Goal: Check status: Check status

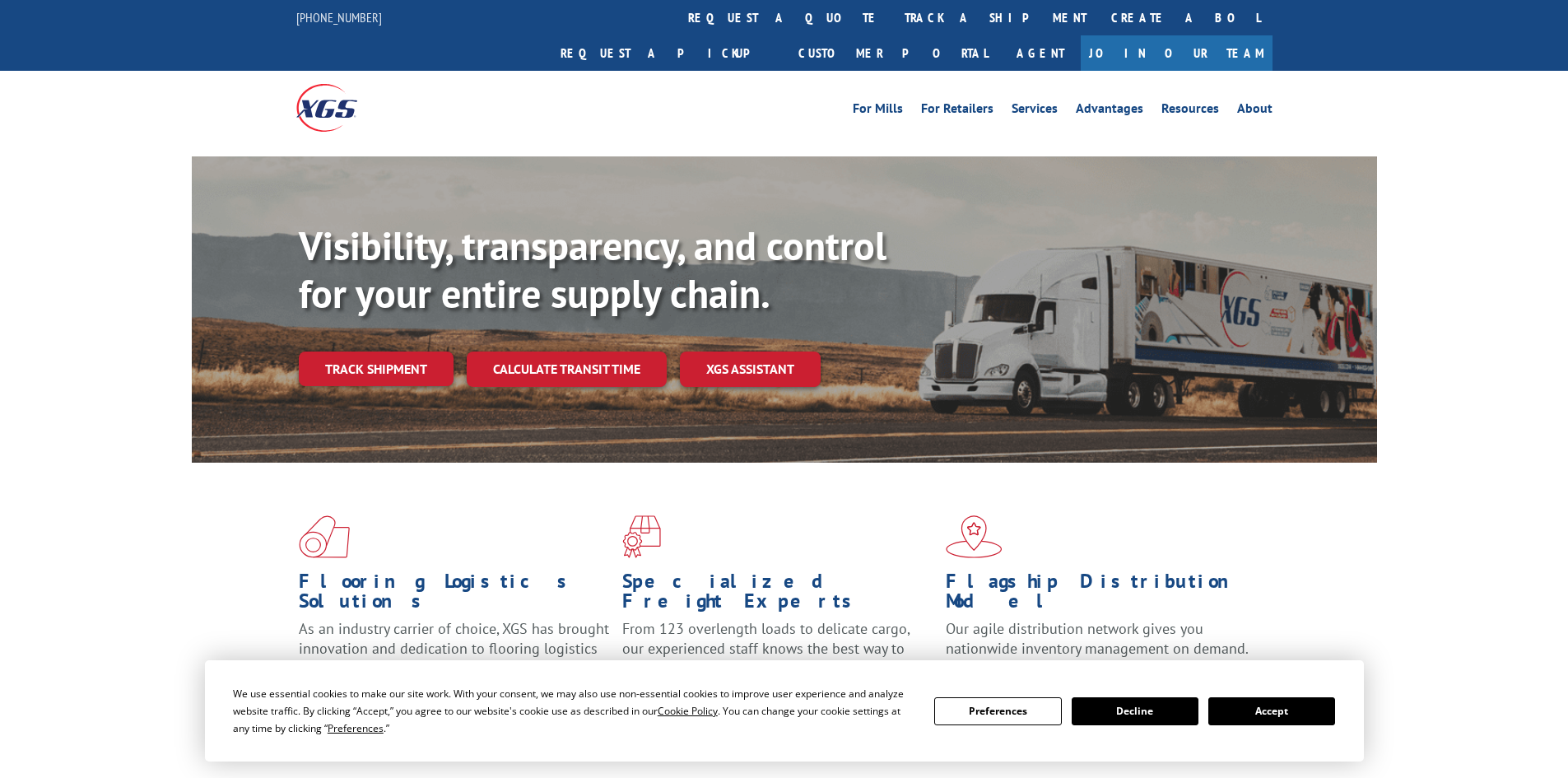
click at [1295, 711] on button "Accept" at bounding box center [1271, 711] width 127 height 28
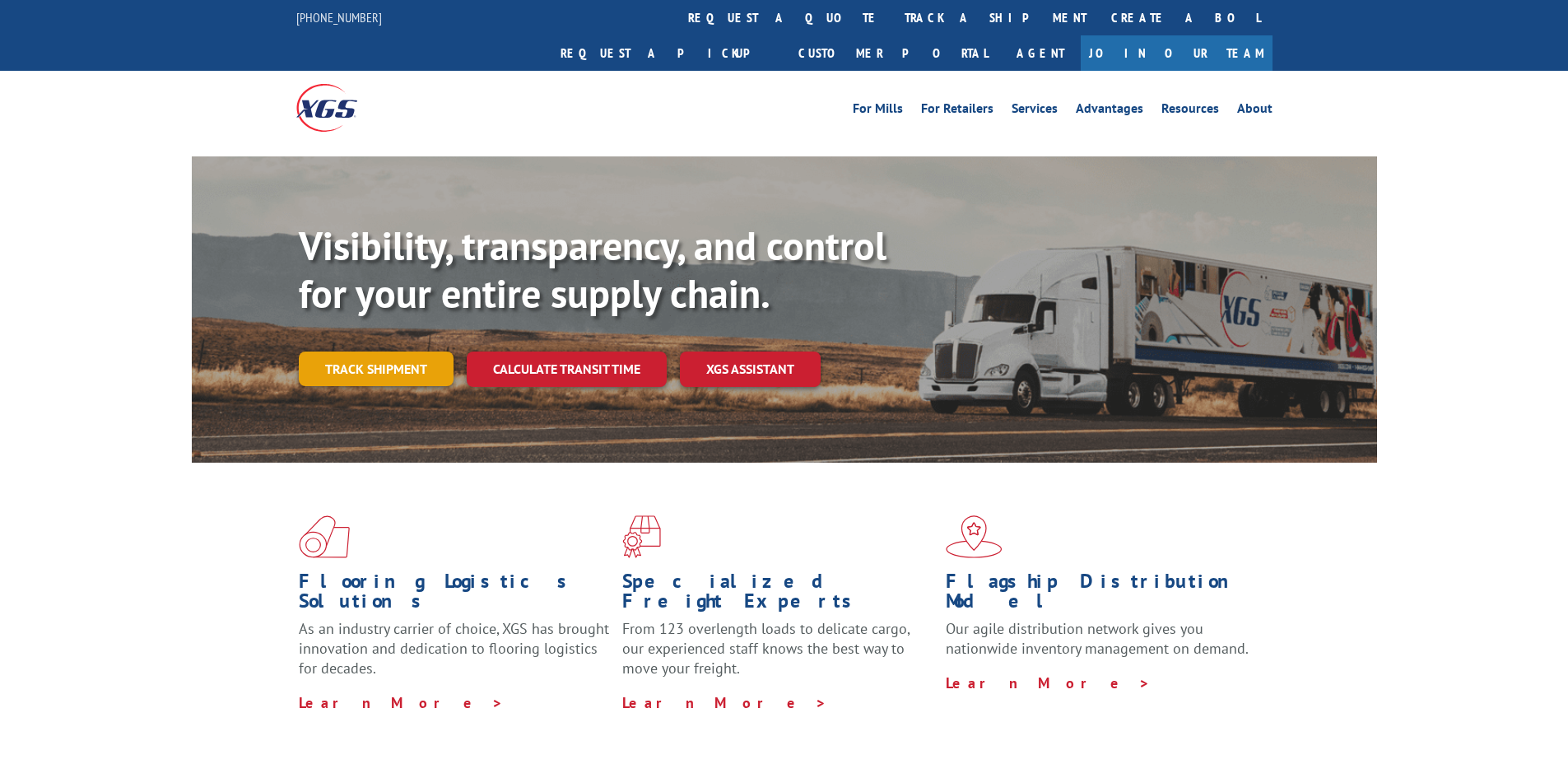
click at [405, 352] on link "Track shipment" at bounding box center [377, 369] width 155 height 35
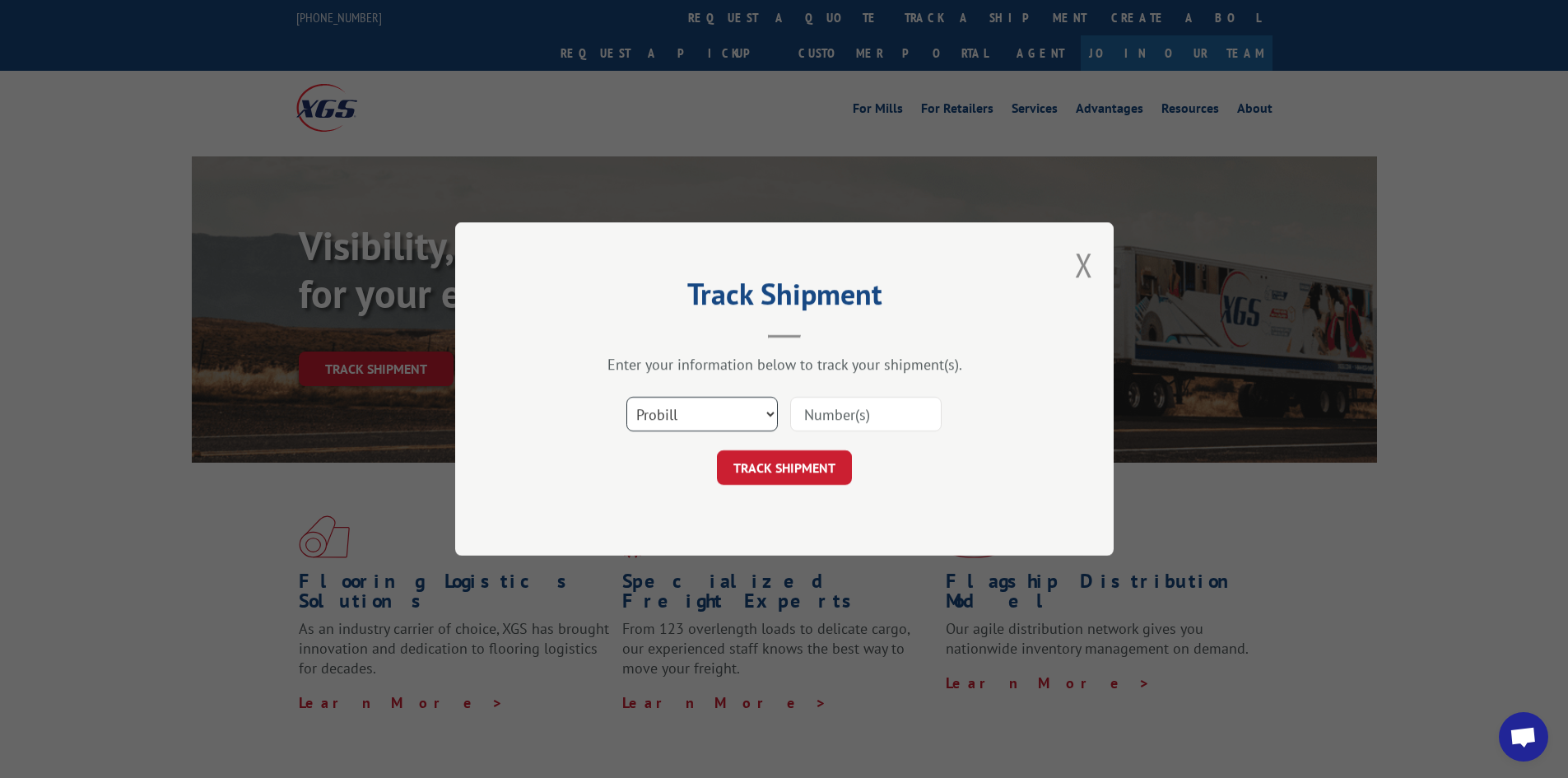
click at [765, 407] on select "Select category... Probill BOL PO" at bounding box center [702, 414] width 152 height 35
select select "bol"
click at [626, 396] on select "Select category... Probill BOL PO" at bounding box center [702, 414] width 152 height 35
click at [849, 430] on input at bounding box center [866, 414] width 152 height 35
paste input "17450101"
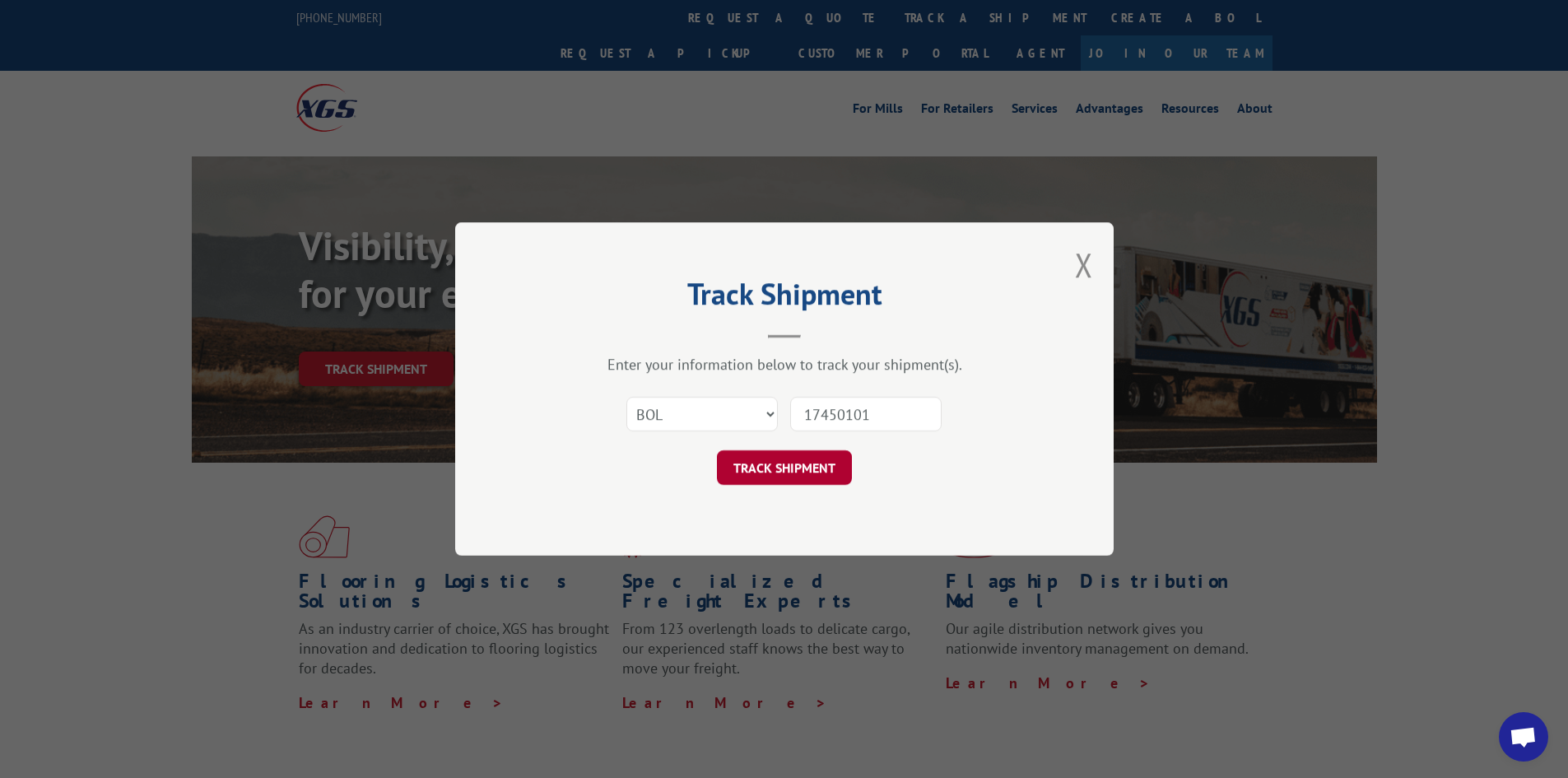
type input "17450101"
click at [795, 458] on button "TRACK SHIPMENT" at bounding box center [784, 467] width 135 height 35
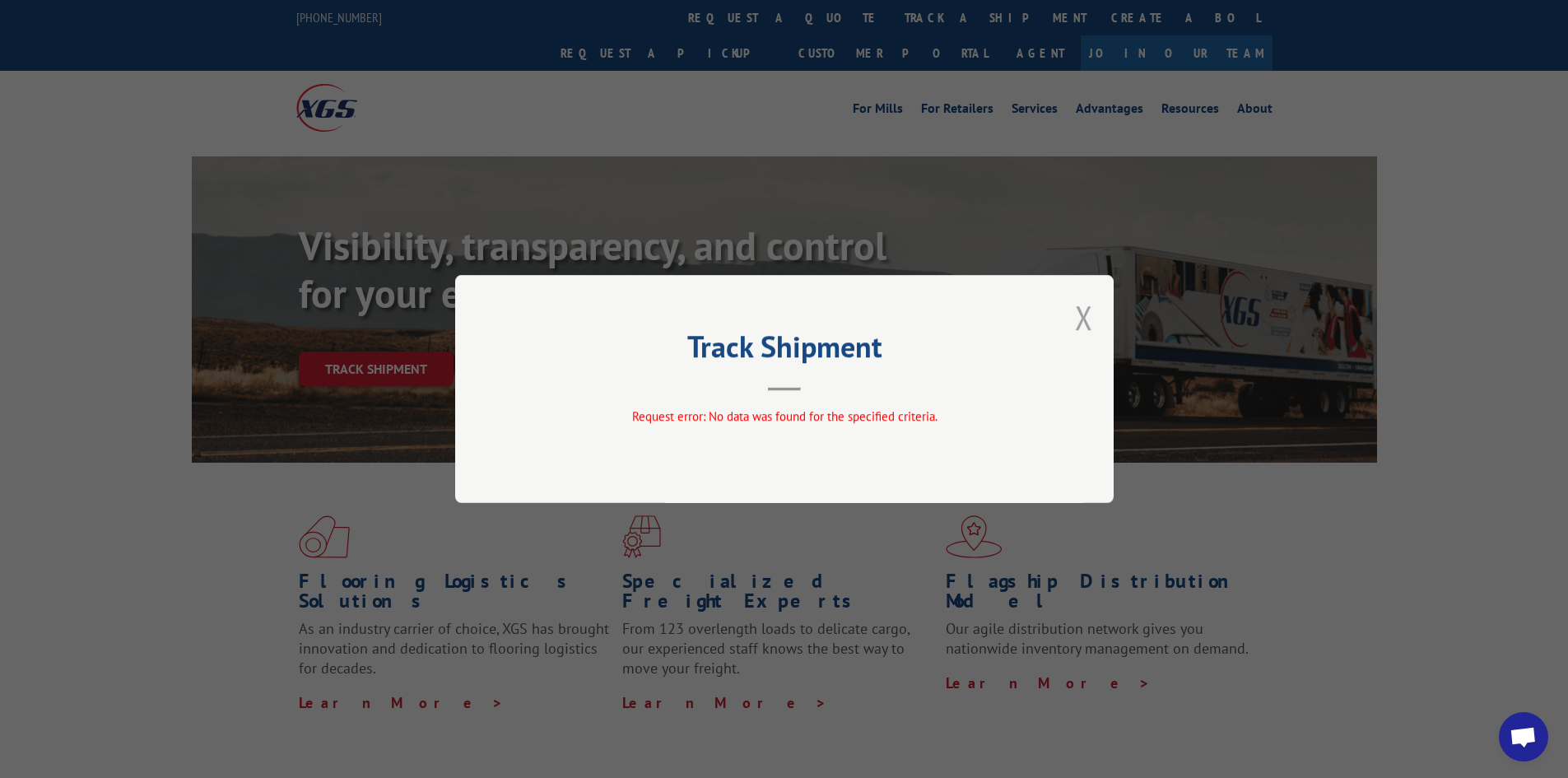
click at [1084, 316] on button "Close modal" at bounding box center [1084, 317] width 18 height 44
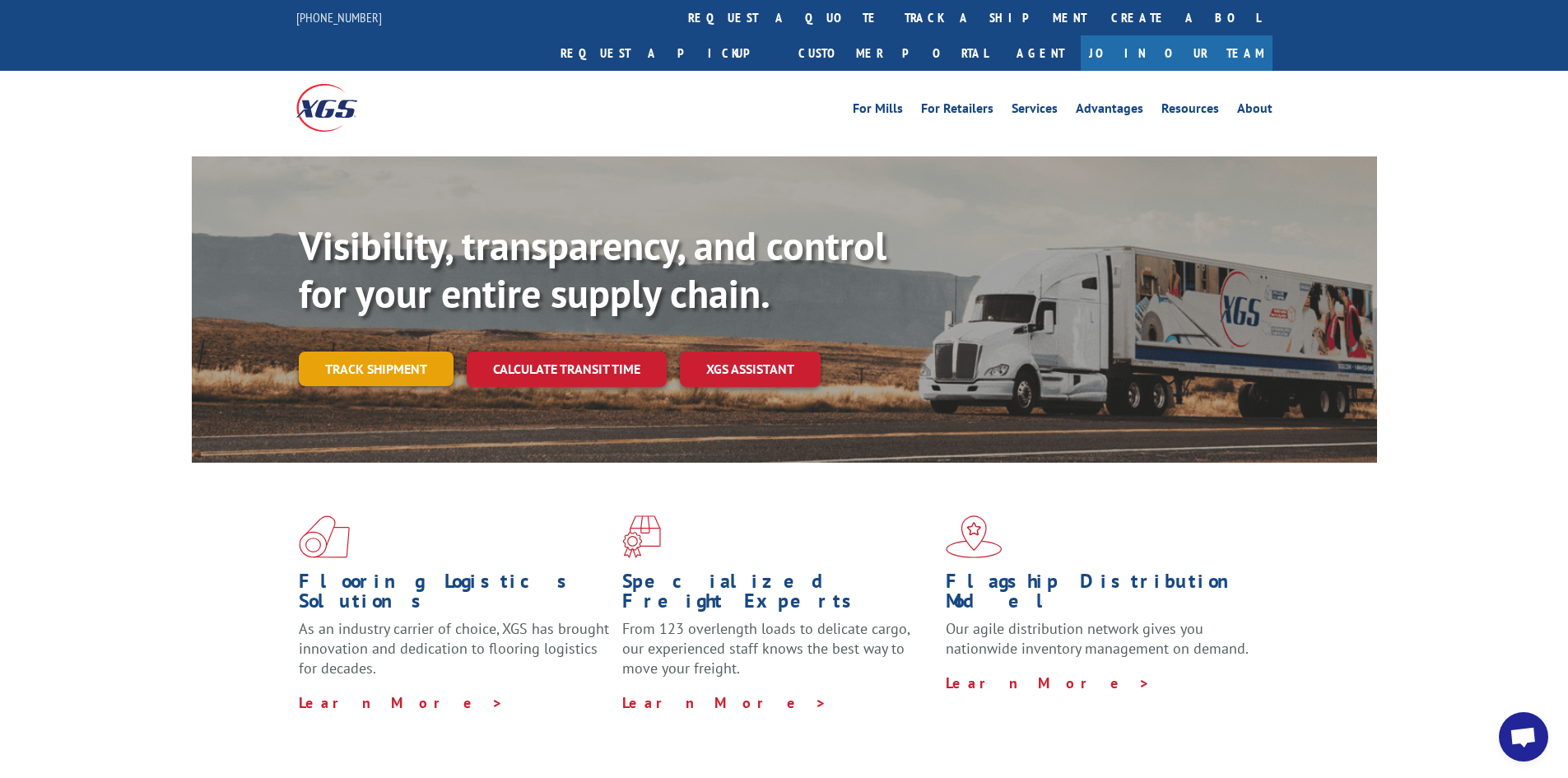
click at [434, 352] on link "Track shipment" at bounding box center [377, 369] width 155 height 35
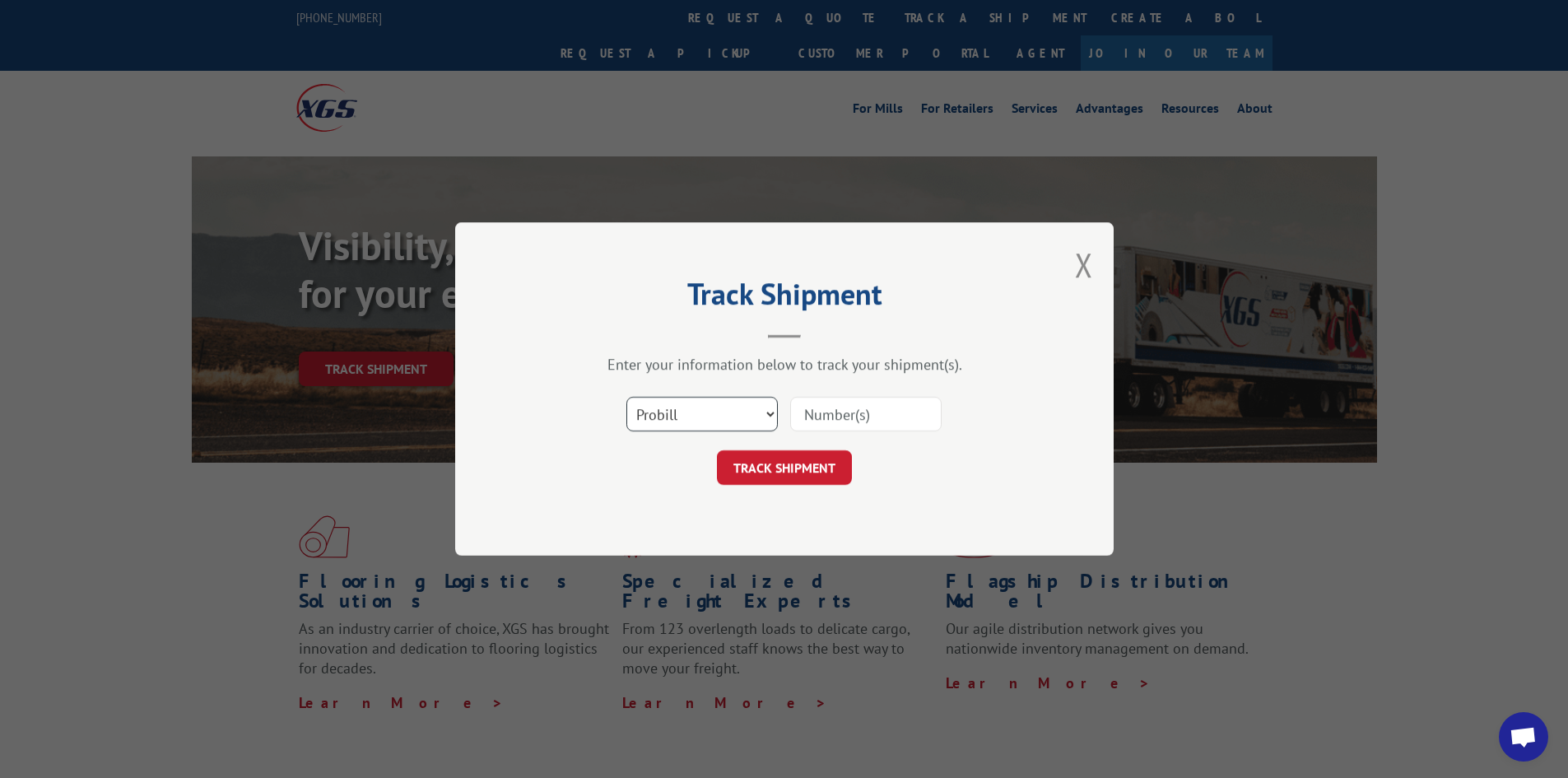
click at [754, 412] on select "Select category... Probill BOL PO" at bounding box center [702, 414] width 152 height 35
select select "po"
click at [626, 396] on select "Select category... Probill BOL PO" at bounding box center [702, 414] width 152 height 35
click at [865, 421] on input at bounding box center [866, 414] width 152 height 35
paste input "17450101"
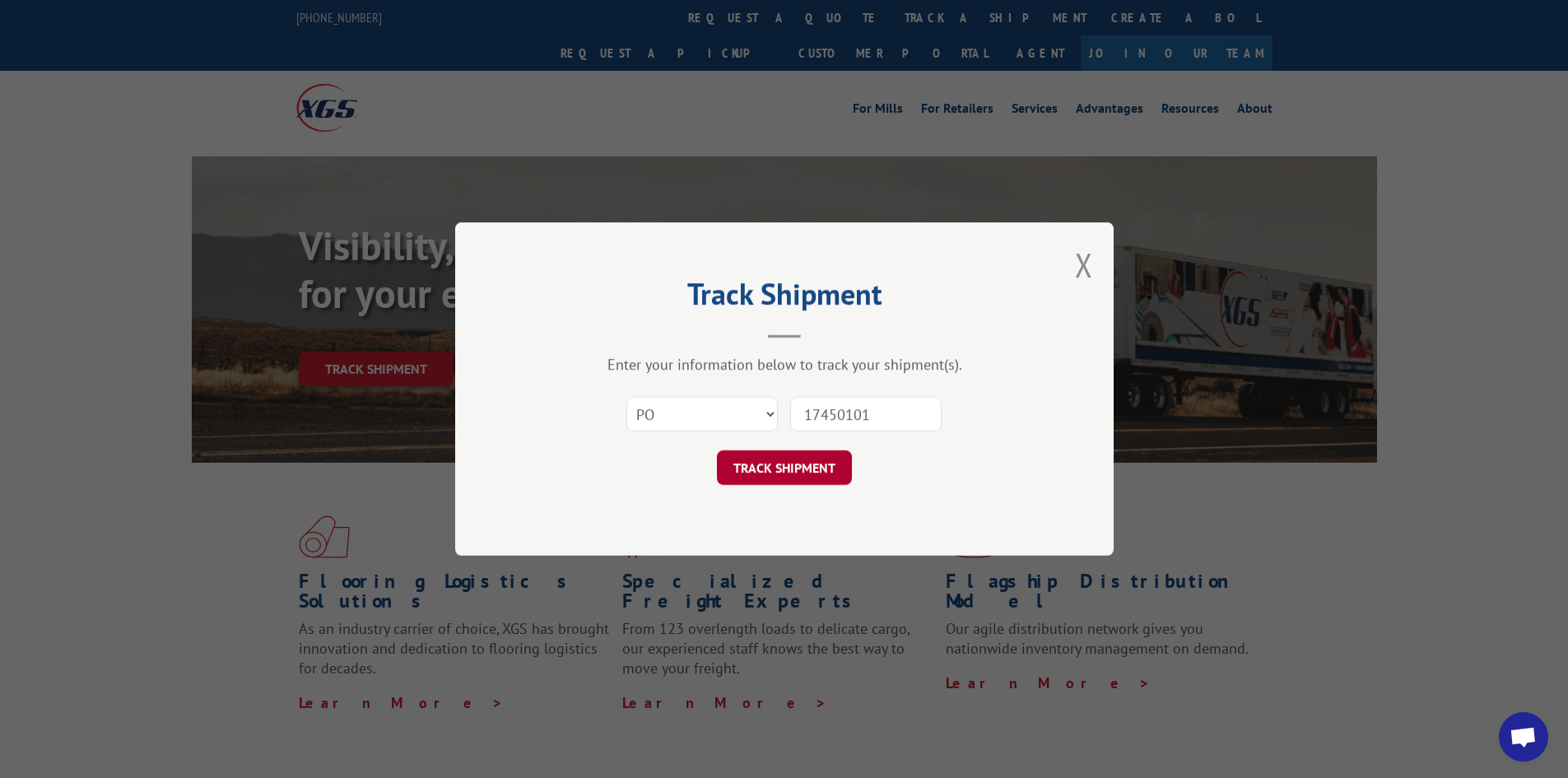
type input "17450101"
click at [825, 478] on button "TRACK SHIPMENT" at bounding box center [784, 467] width 135 height 35
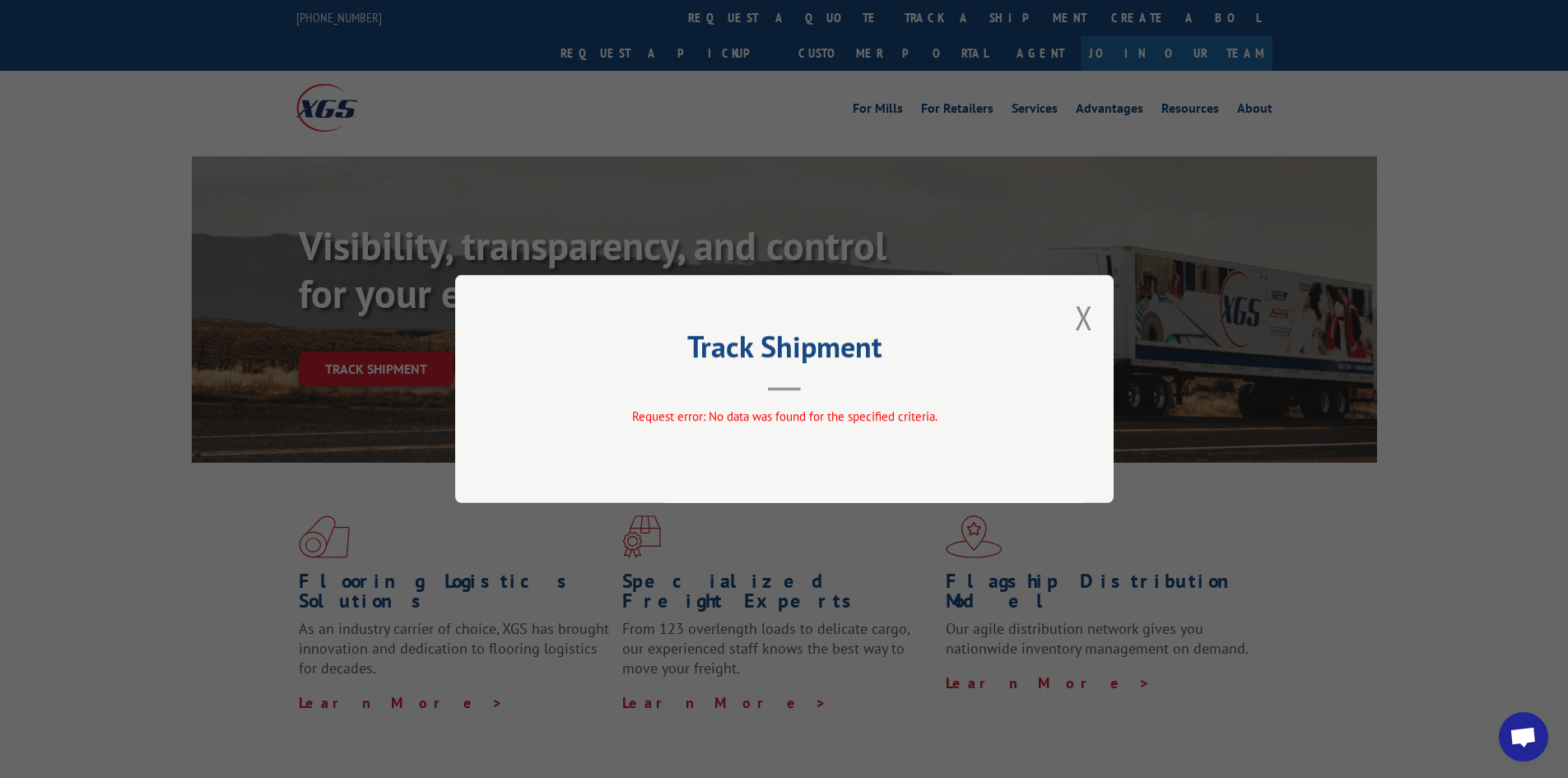
click at [1094, 326] on div "Track Shipment Request error: No data was found for the specified criteria." at bounding box center [784, 389] width 658 height 228
click at [1089, 322] on button "Close modal" at bounding box center [1084, 317] width 18 height 44
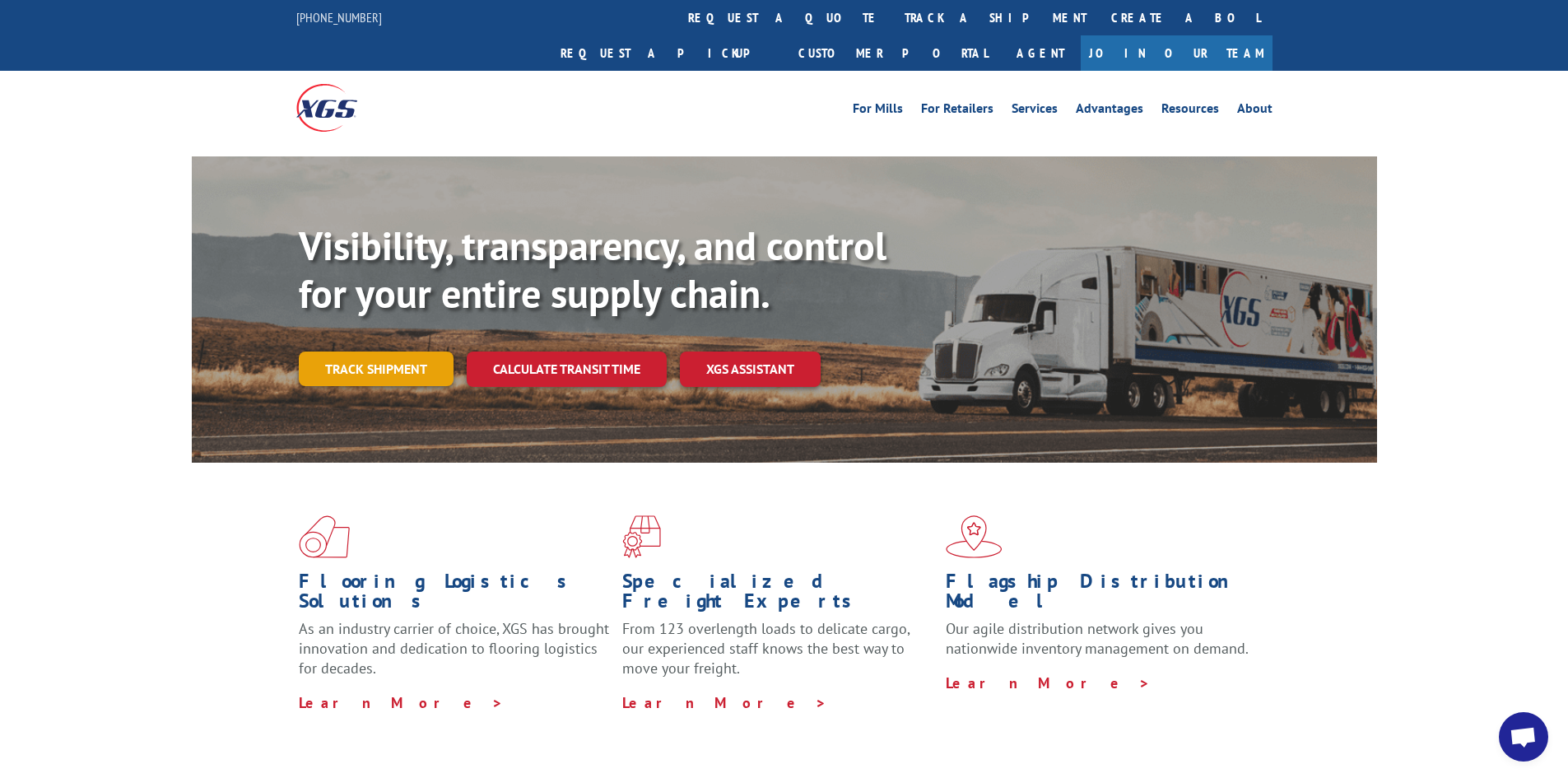
click at [338, 352] on link "Track shipment" at bounding box center [377, 369] width 155 height 35
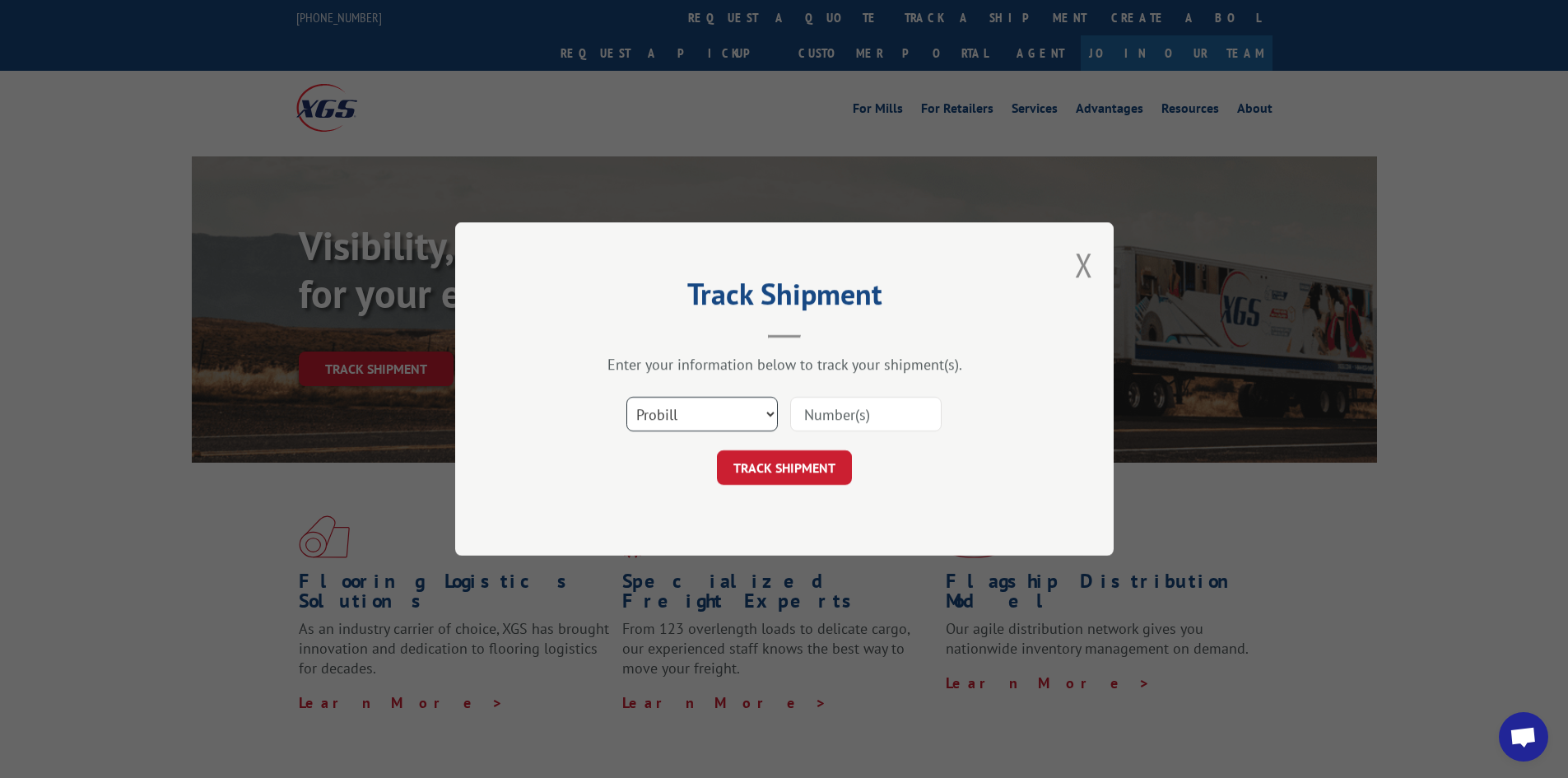
click at [725, 406] on select "Select category... Probill BOL PO" at bounding box center [702, 414] width 152 height 35
select select "bol"
click at [626, 396] on select "Select category... Probill BOL PO" at bounding box center [702, 414] width 152 height 35
click at [817, 424] on input at bounding box center [866, 414] width 152 height 35
paste input "17450101"
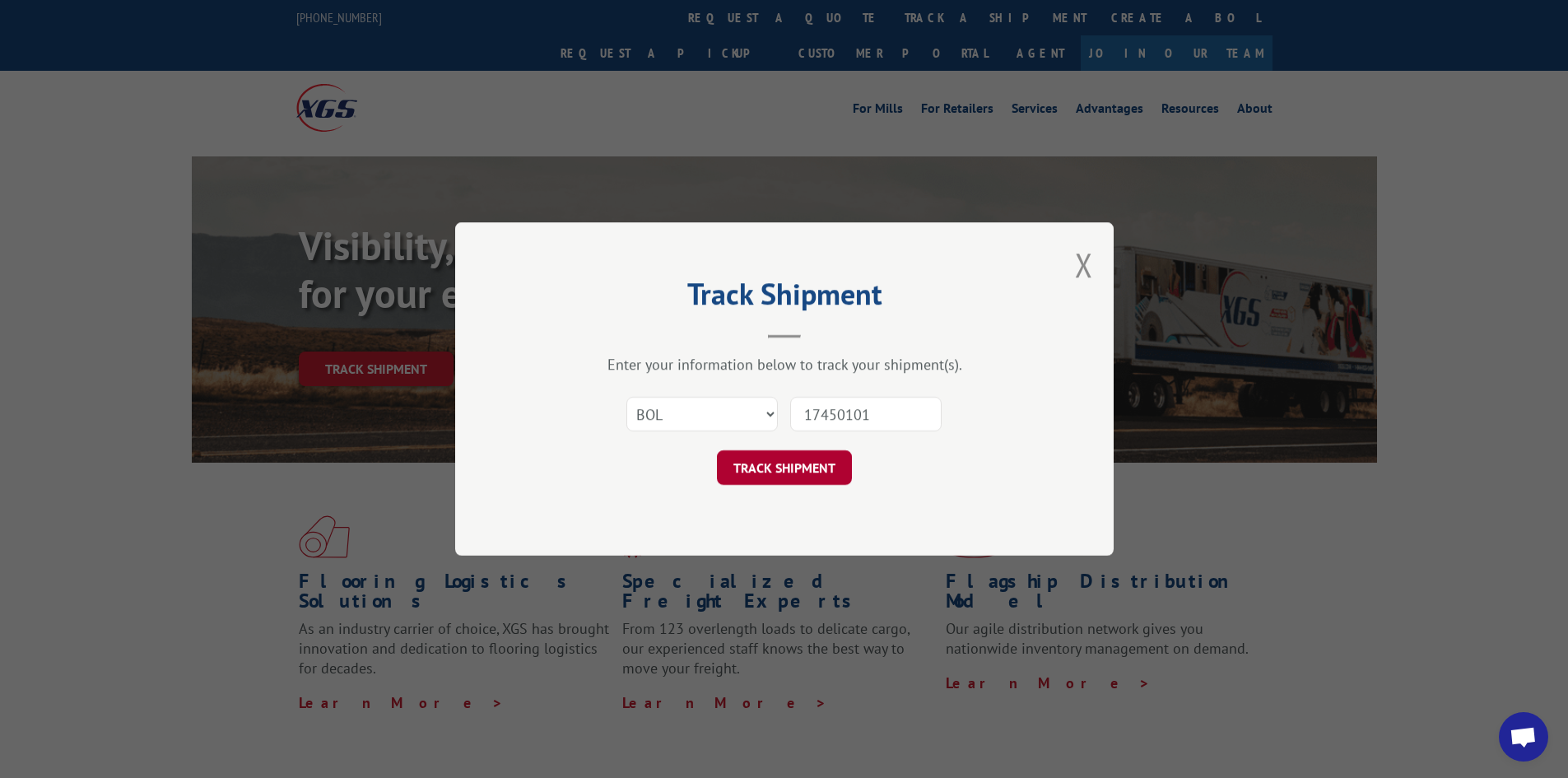
type input "17450101"
click at [798, 478] on button "TRACK SHIPMENT" at bounding box center [784, 467] width 135 height 35
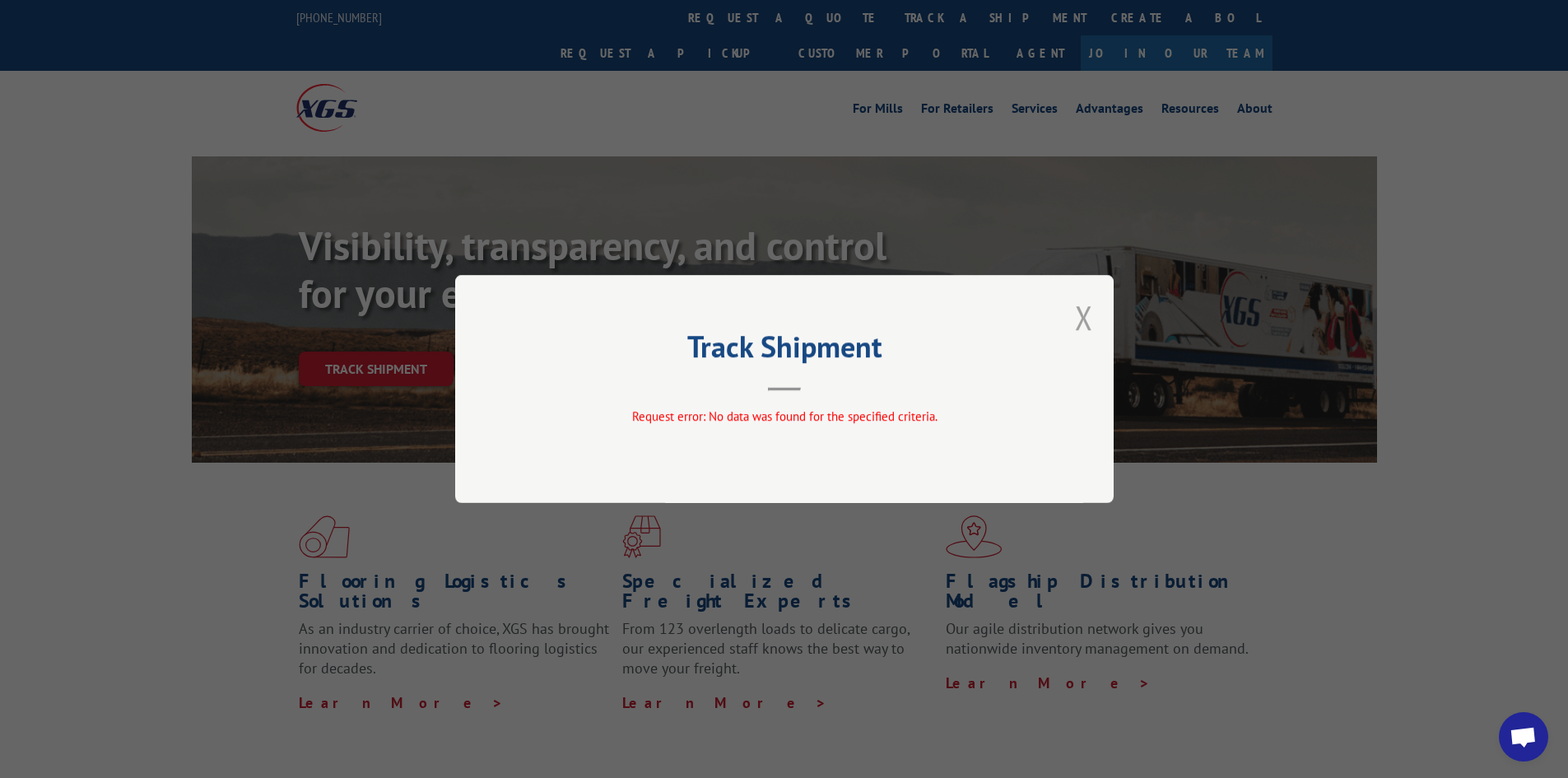
click at [1079, 321] on button "Close modal" at bounding box center [1084, 317] width 18 height 44
